Goal: Navigation & Orientation: Find specific page/section

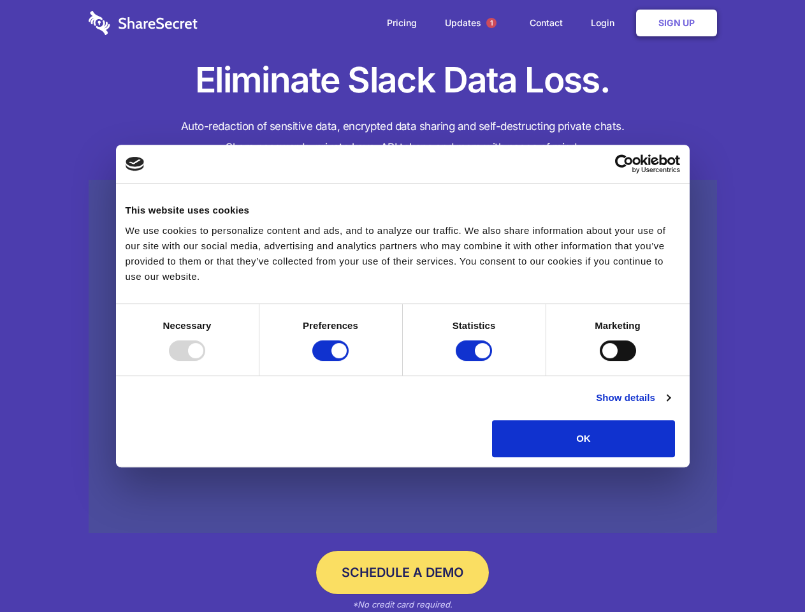
click at [205, 361] on div at bounding box center [187, 350] width 36 height 20
click at [349, 361] on input "Preferences" at bounding box center [330, 350] width 36 height 20
checkbox input "false"
click at [475, 361] on input "Statistics" at bounding box center [474, 350] width 36 height 20
checkbox input "false"
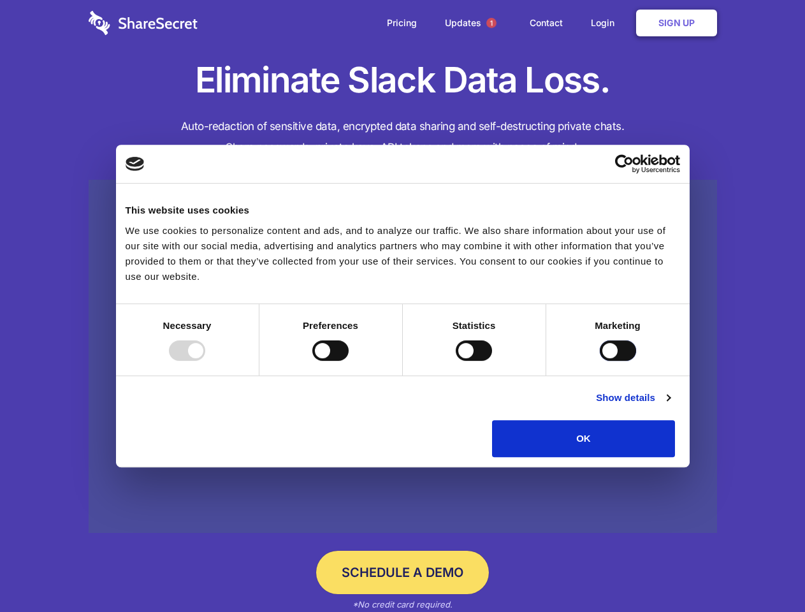
click at [600, 361] on input "Marketing" at bounding box center [618, 350] width 36 height 20
checkbox input "true"
click at [670, 405] on link "Show details" at bounding box center [633, 397] width 74 height 15
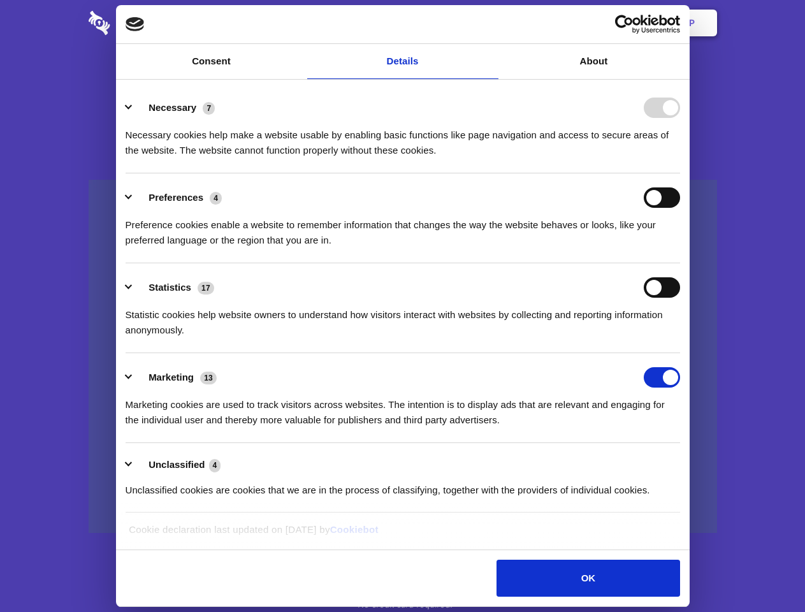
click at [680, 248] on div "Preference cookies enable a website to remember information that changes the wa…" at bounding box center [403, 228] width 554 height 40
click at [491, 23] on span "1" at bounding box center [491, 23] width 10 height 10
